Goal: Check status: Check status

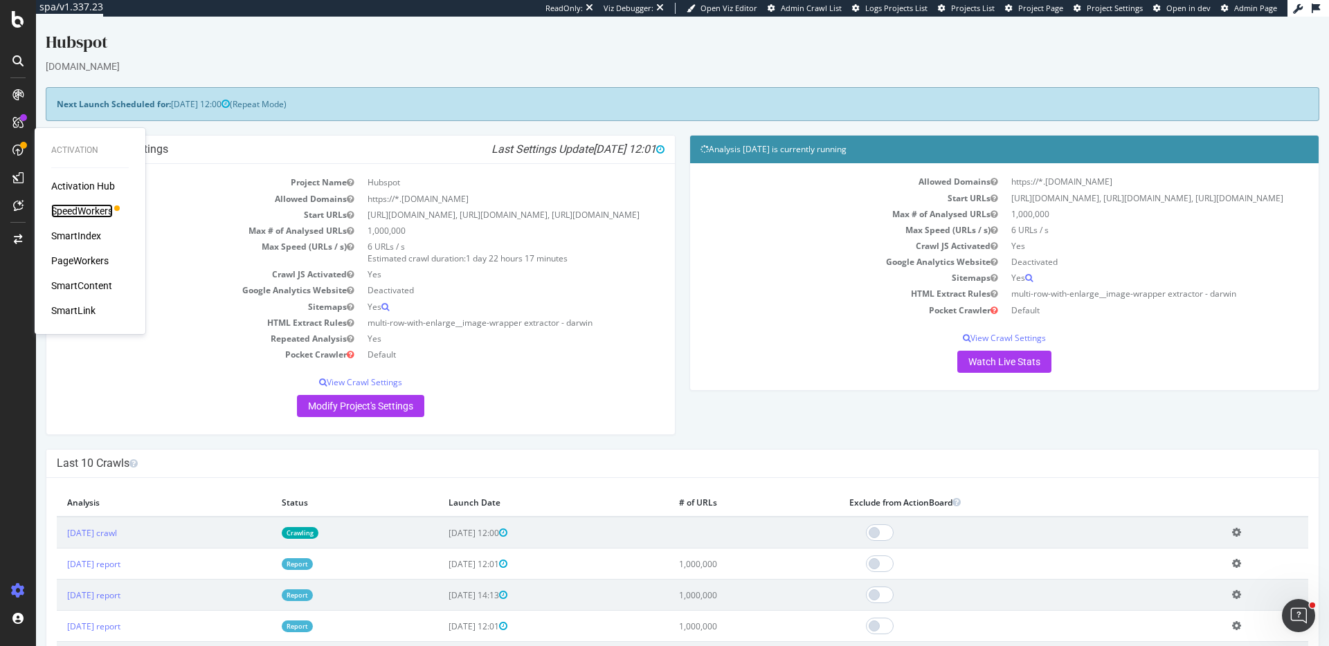
click at [75, 211] on div "SpeedWorkers" at bounding box center [82, 211] width 62 height 14
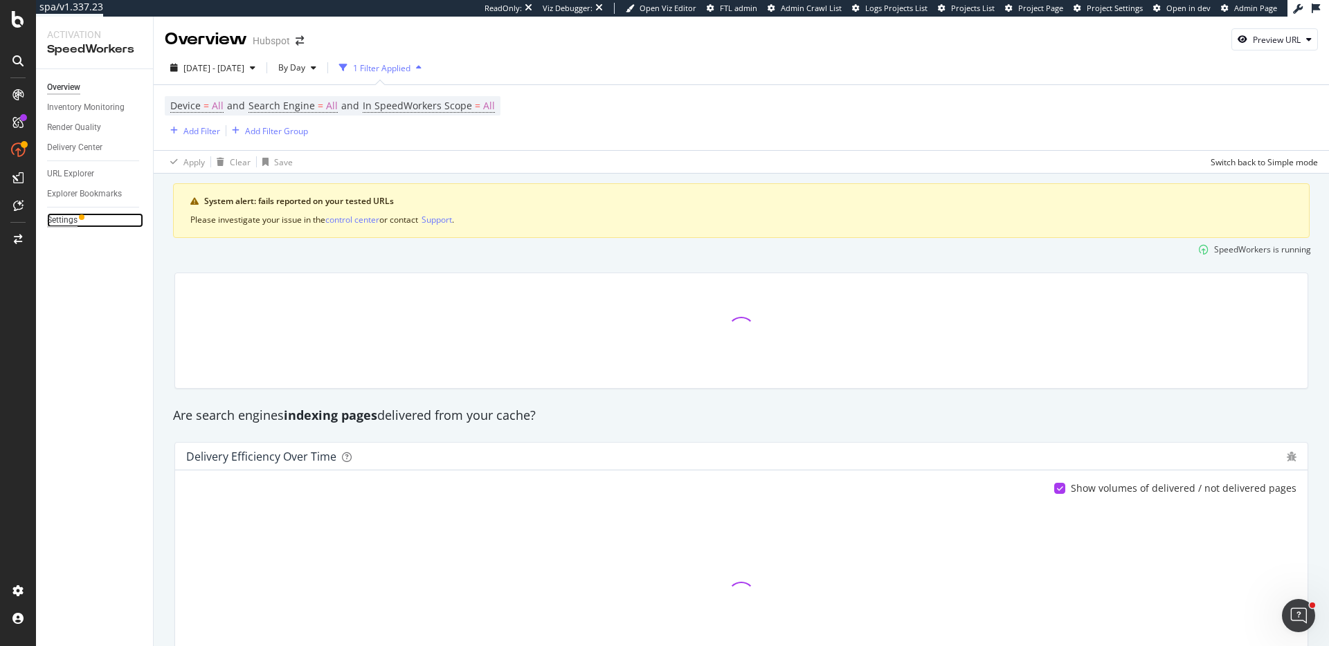
click at [64, 221] on div "Settings" at bounding box center [62, 220] width 30 height 15
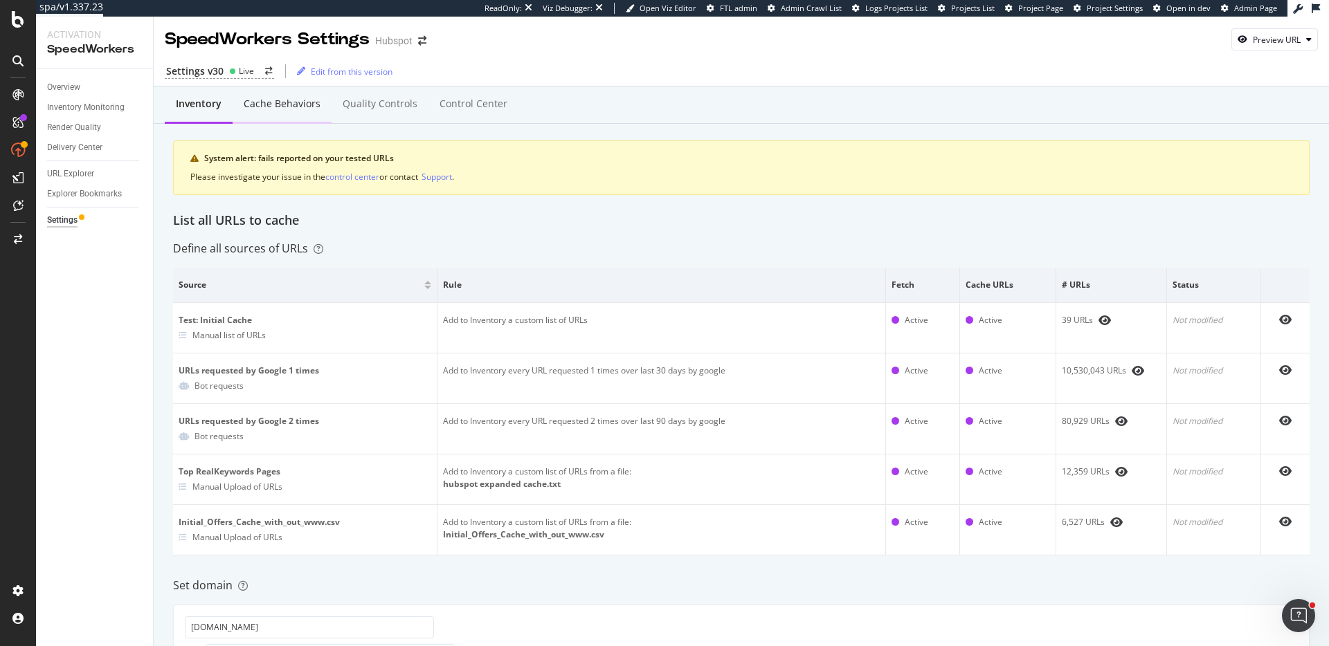
click at [272, 102] on div "Cache behaviors" at bounding box center [282, 104] width 77 height 14
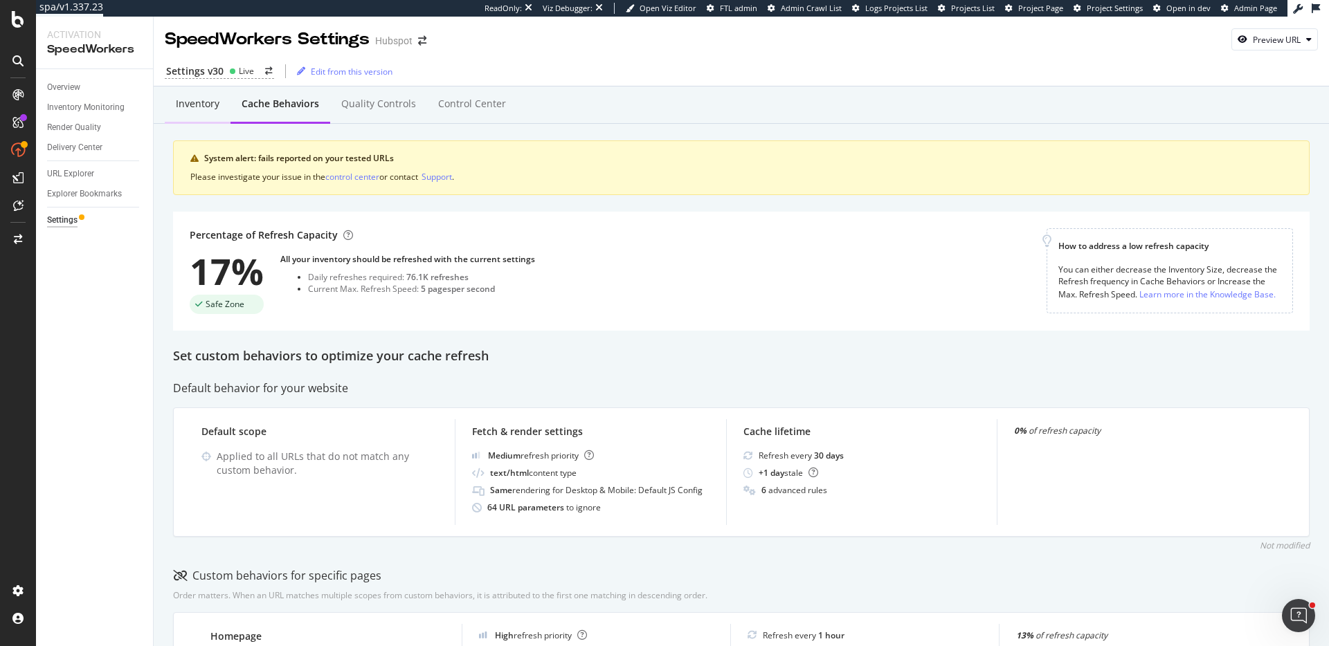
click at [196, 102] on div "Inventory" at bounding box center [198, 104] width 44 height 14
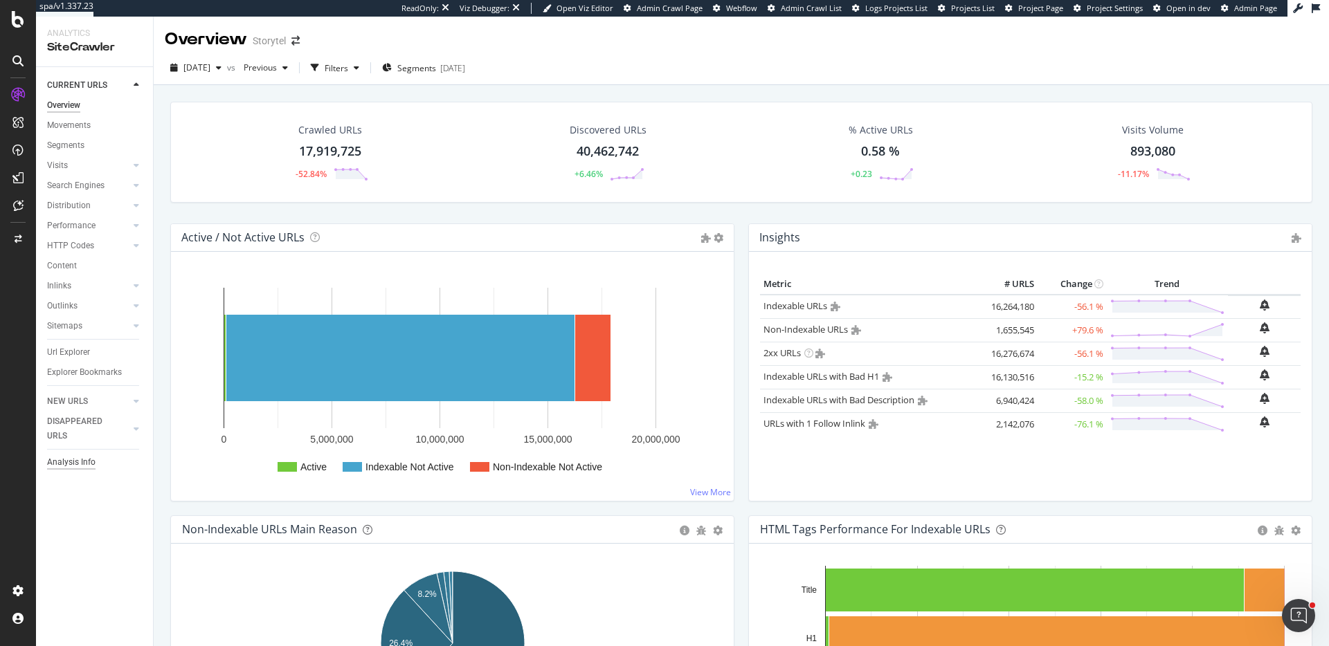
click at [77, 460] on div "Analysis Info" at bounding box center [71, 462] width 48 height 15
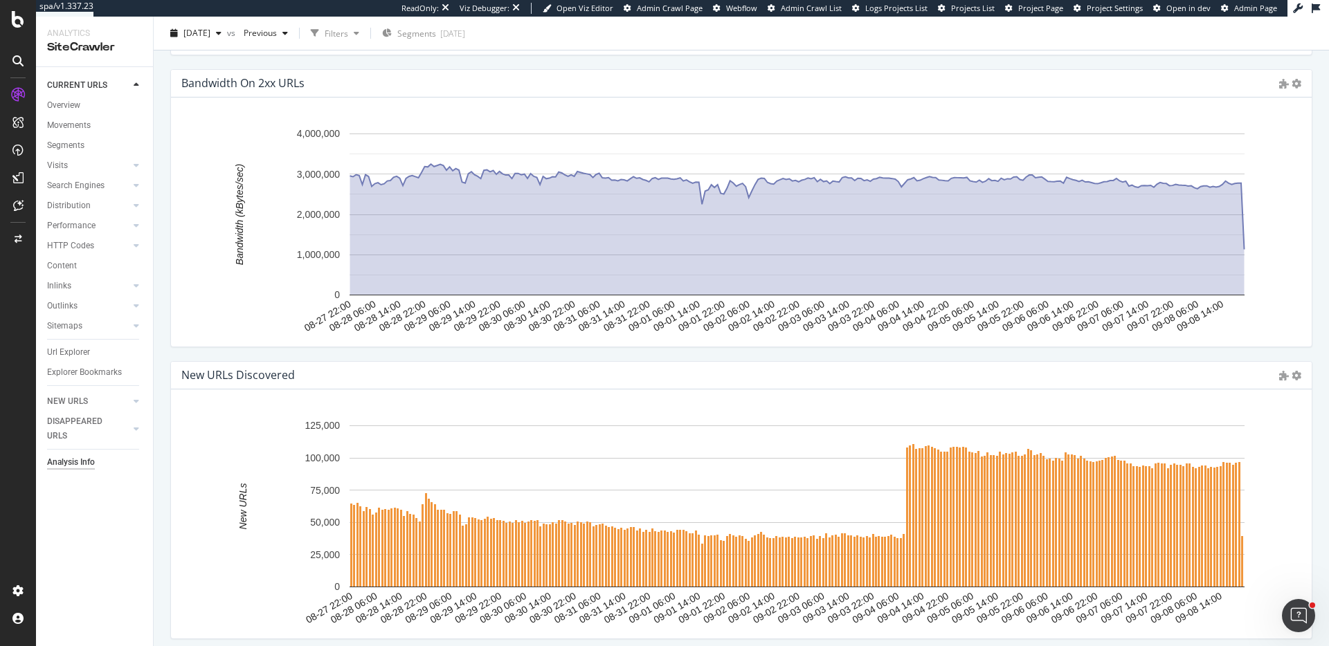
scroll to position [2374, 0]
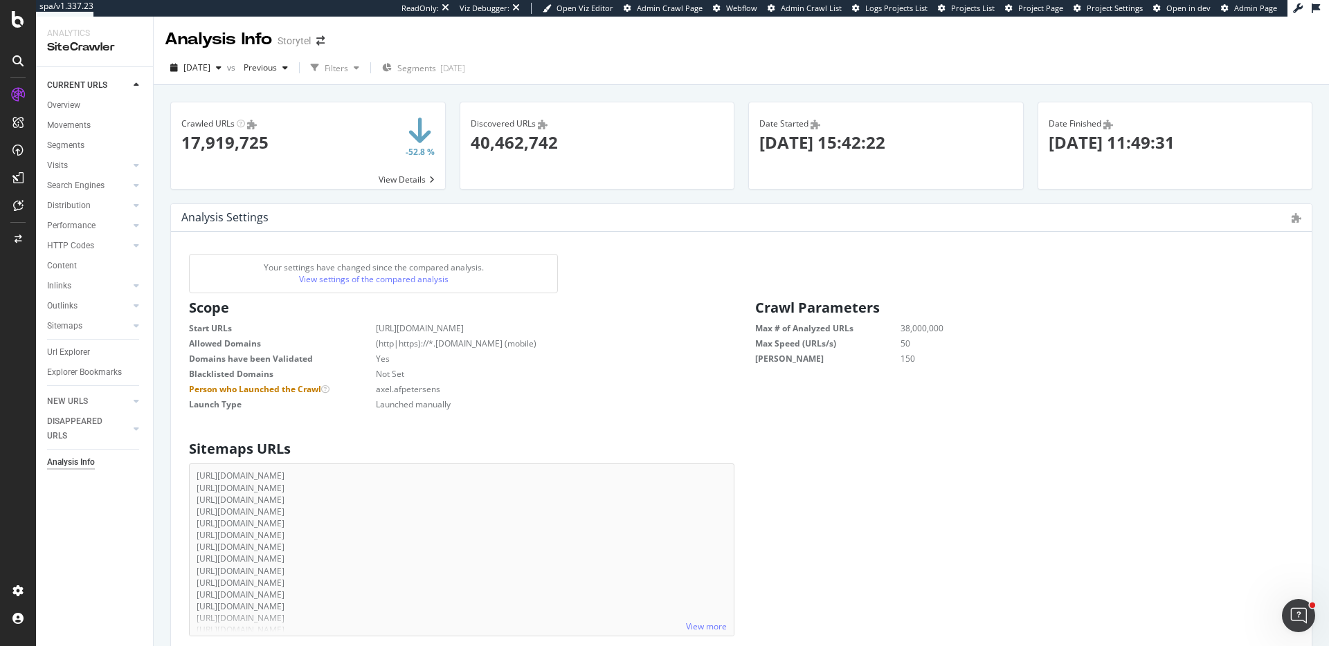
scroll to position [221, 544]
click at [200, 65] on span "[DATE]" at bounding box center [196, 68] width 27 height 12
click at [280, 188] on div "[DATE]" at bounding box center [232, 194] width 95 height 12
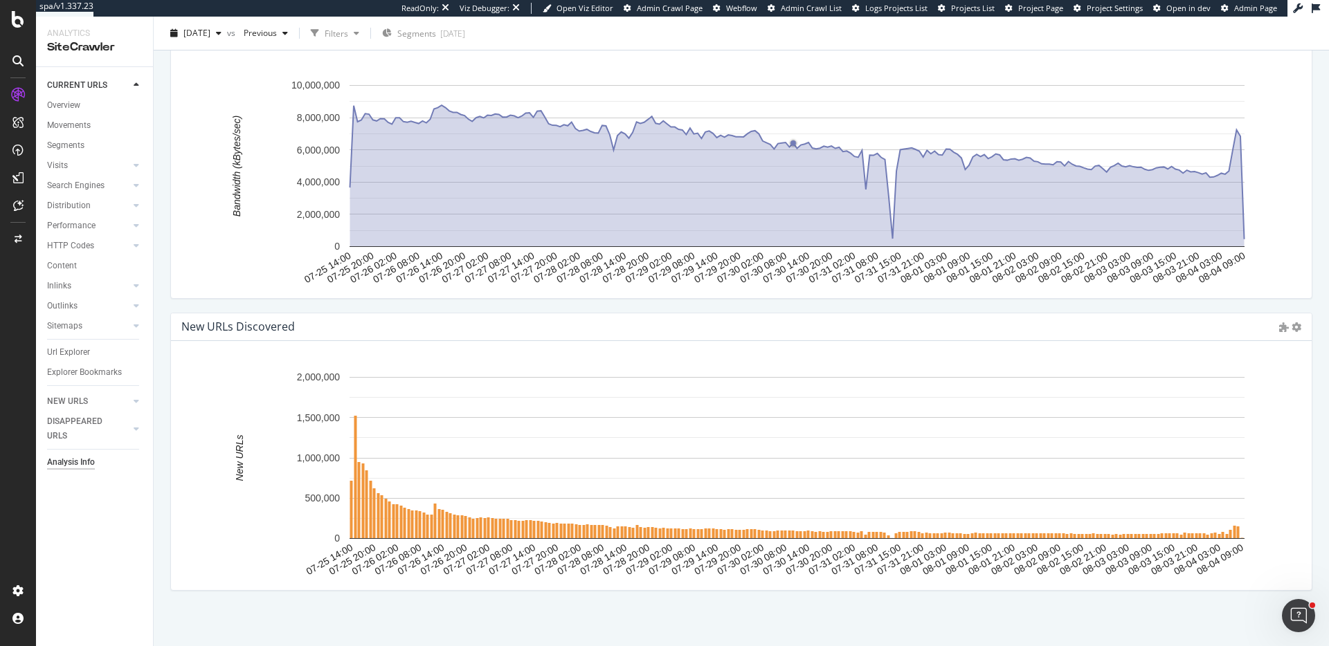
scroll to position [2335, 0]
